Goal: Navigation & Orientation: Find specific page/section

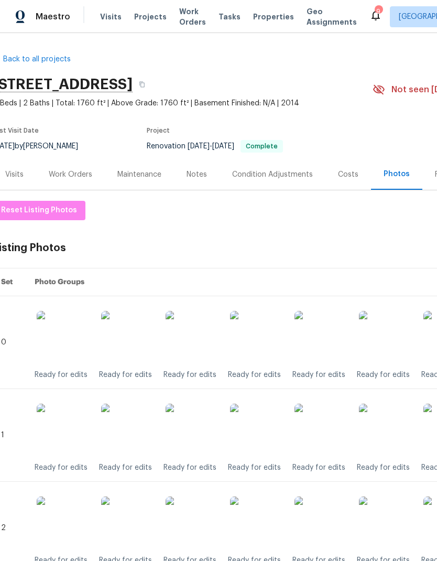
scroll to position [0, 7]
click at [192, 171] on div "Notes" at bounding box center [197, 174] width 20 height 10
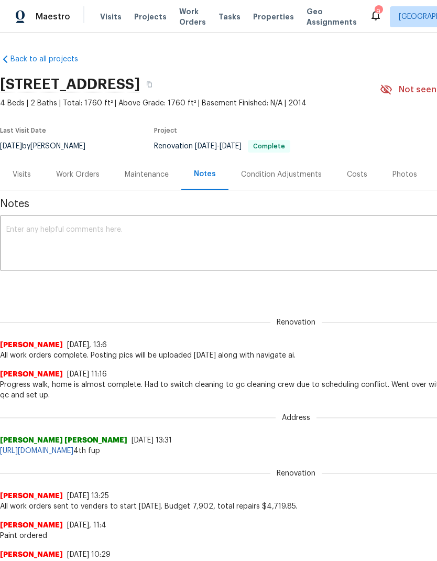
click at [253, 16] on span "Properties" at bounding box center [273, 17] width 41 height 10
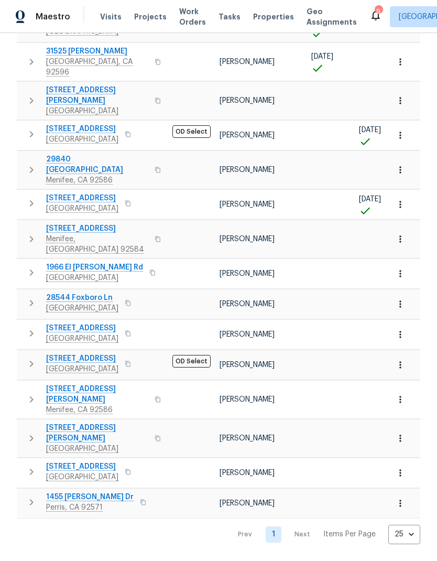
scroll to position [143, 0]
